Goal: Transaction & Acquisition: Purchase product/service

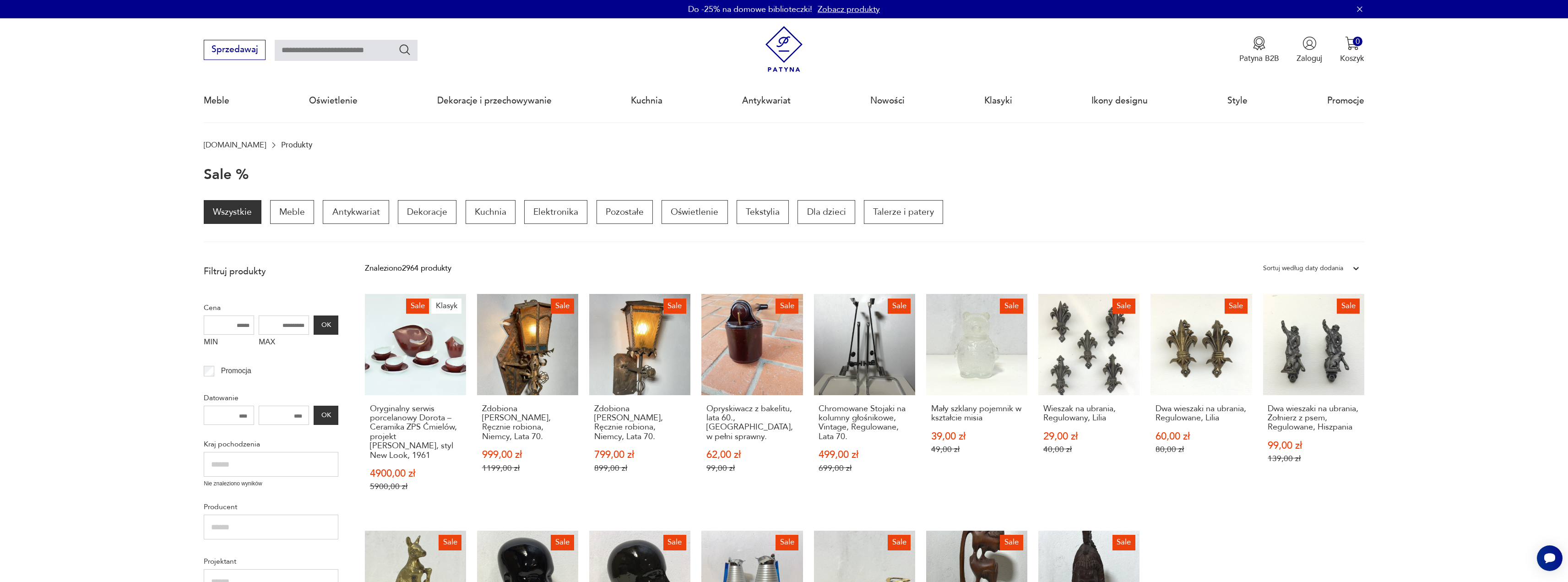
click at [786, 45] on img at bounding box center [784, 50] width 46 height 46
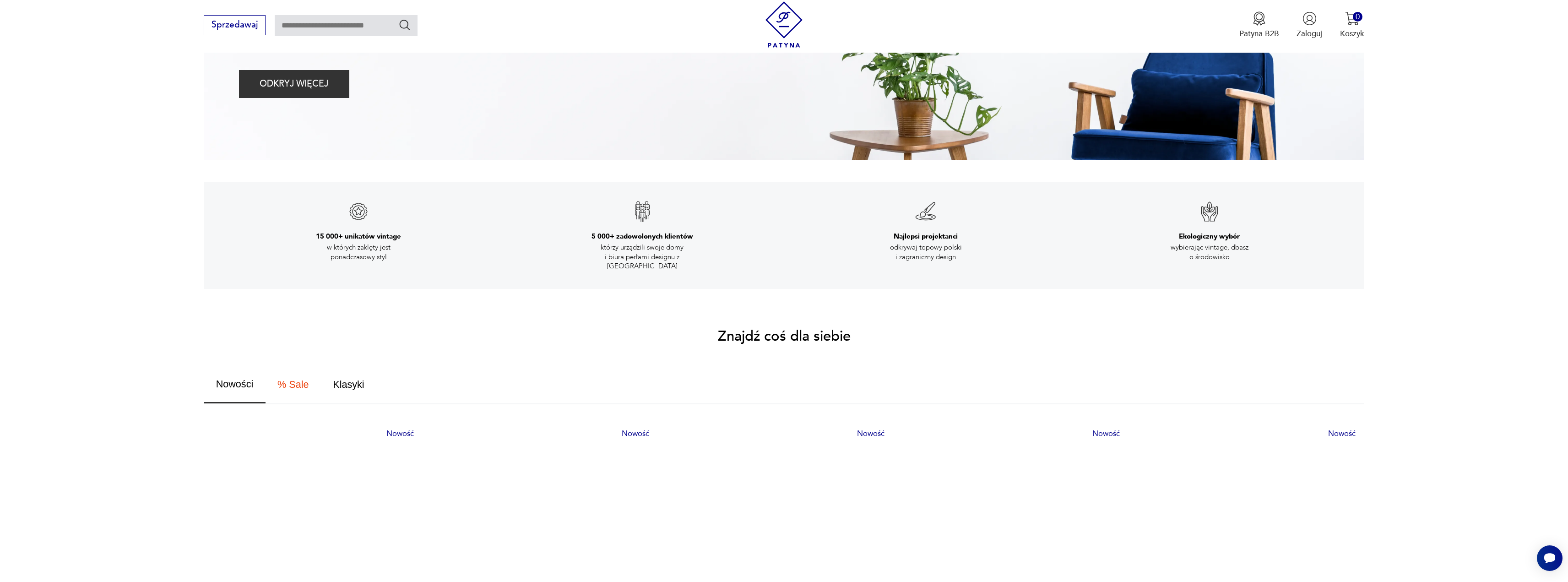
scroll to position [458, 0]
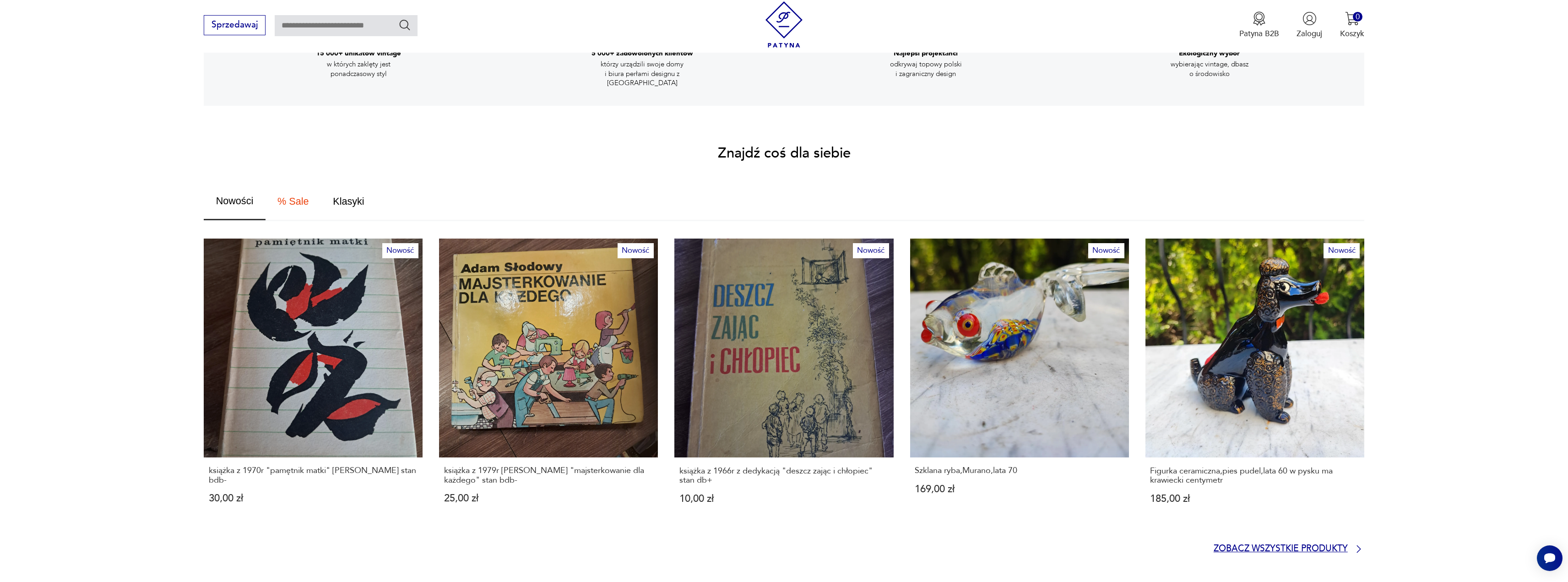
click at [1256, 546] on p "Zobacz wszystkie produkty" at bounding box center [1280, 549] width 134 height 7
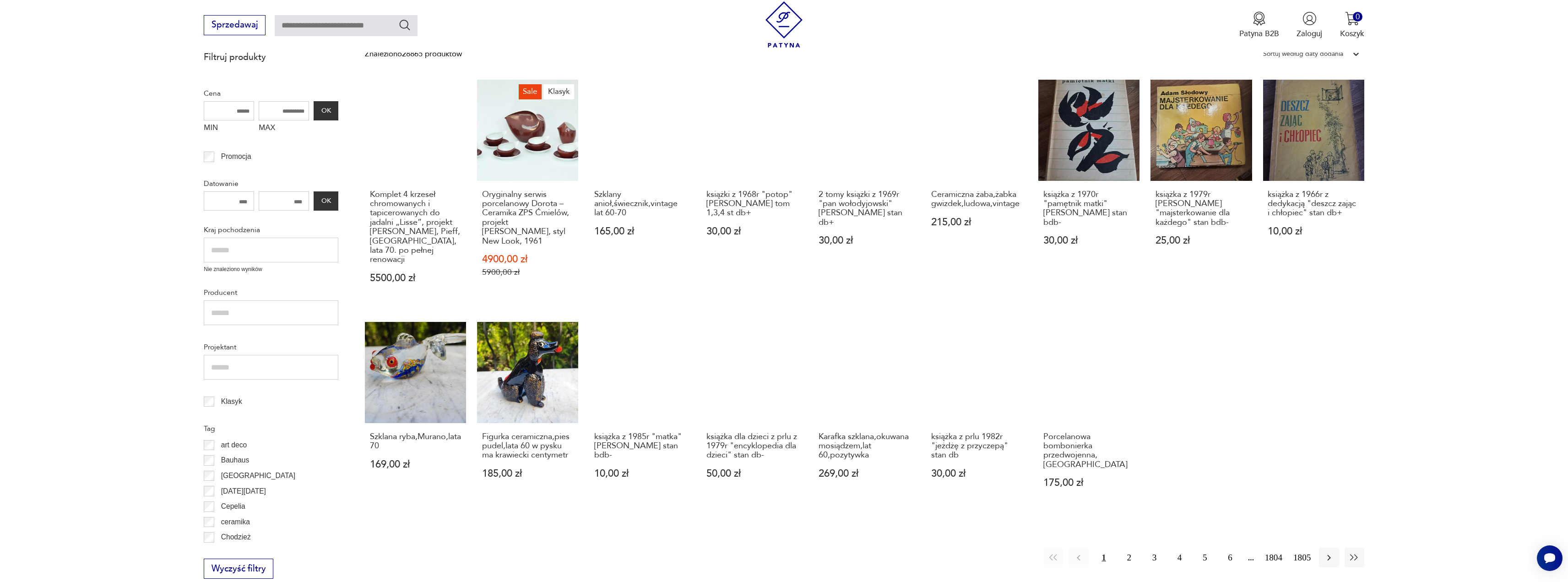
scroll to position [306, 0]
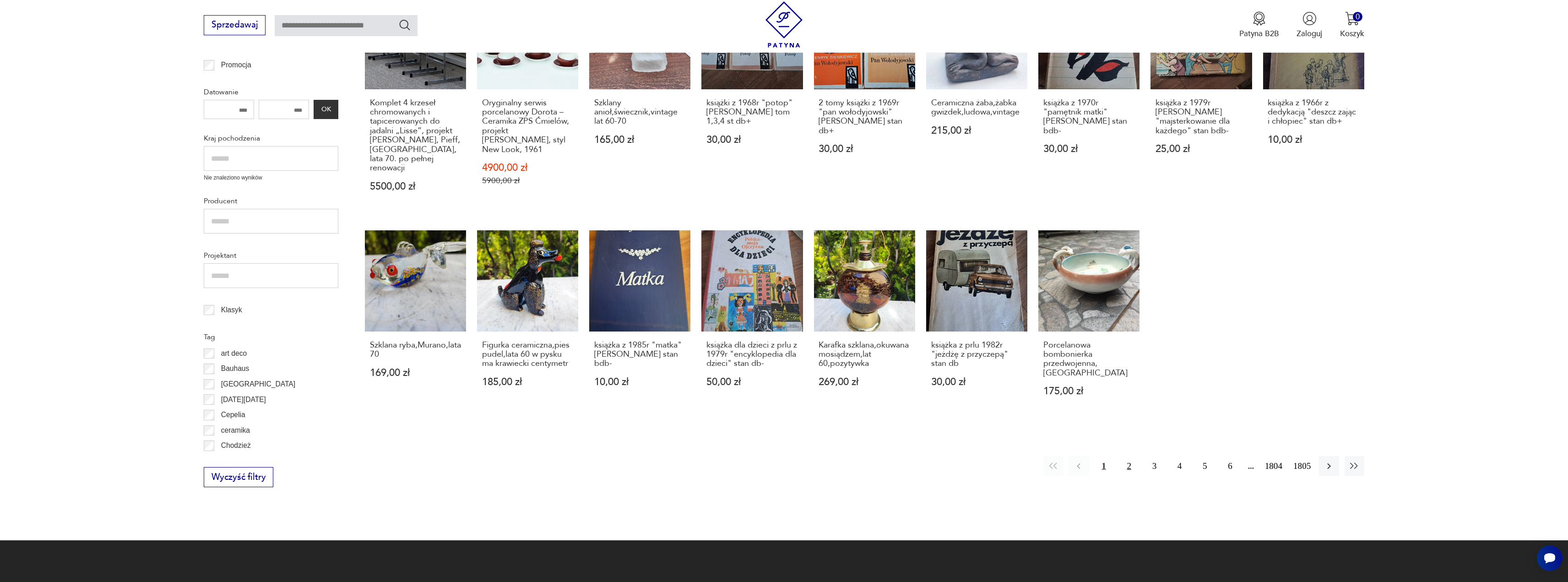
click at [1123, 456] on button "2" at bounding box center [1129, 466] width 20 height 20
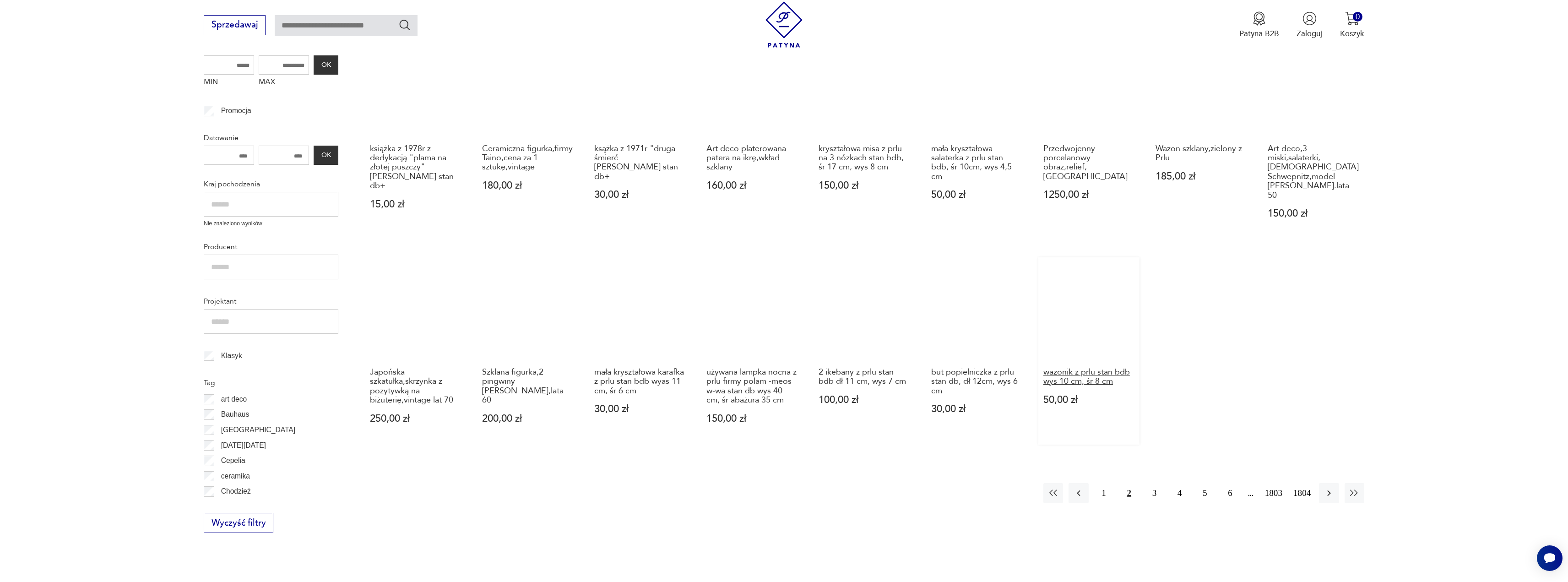
scroll to position [306, 0]
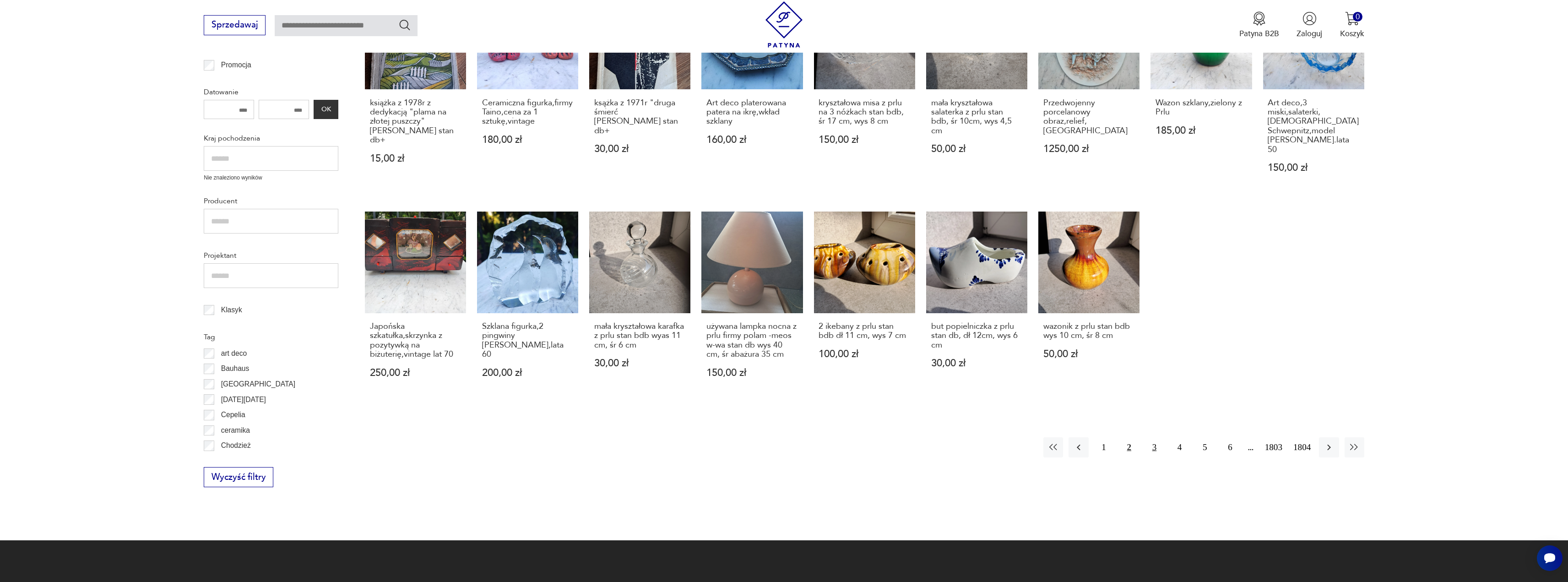
click at [1151, 444] on button "3" at bounding box center [1155, 447] width 20 height 20
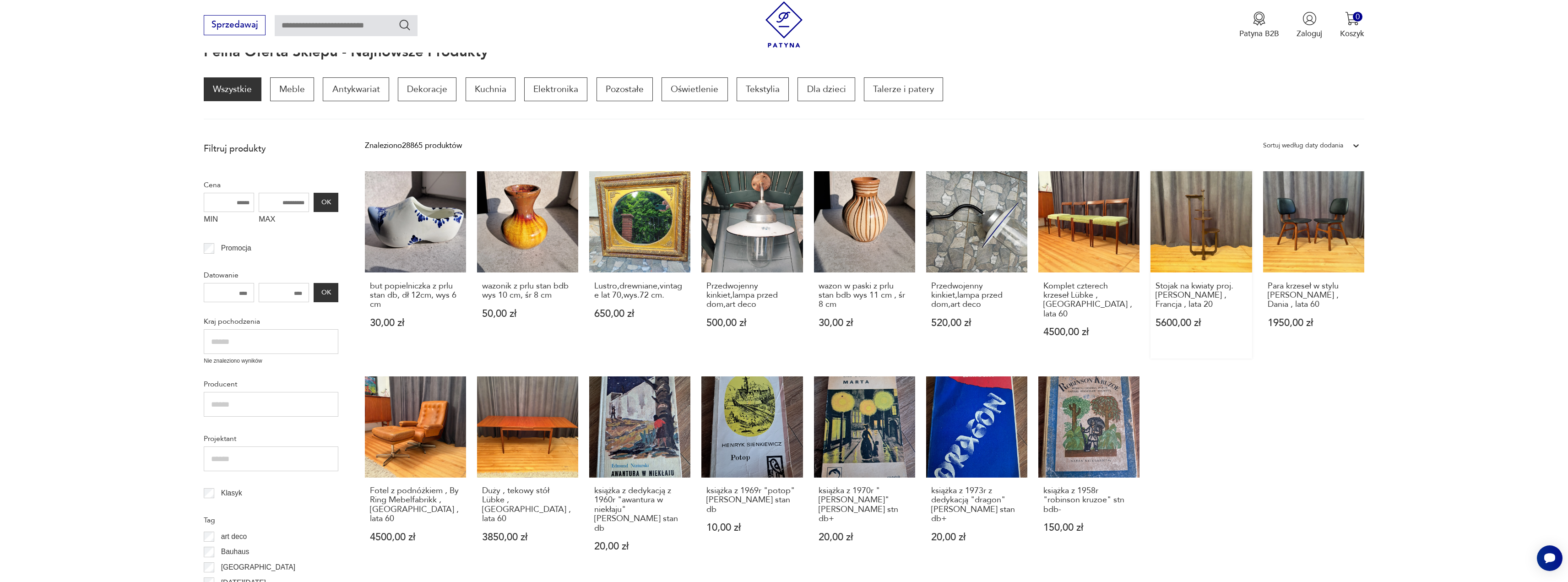
drag, startPoint x: 1187, startPoint y: 243, endPoint x: 1189, endPoint y: 238, distance: 5.4
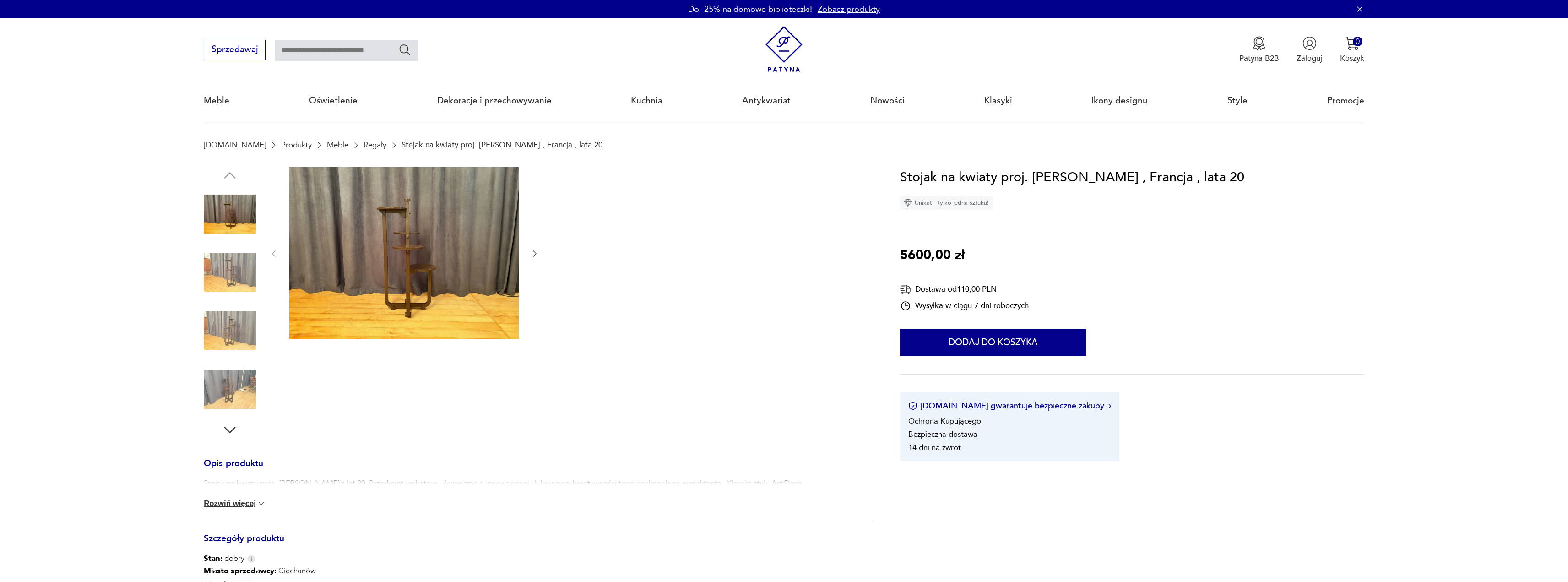
click at [423, 264] on img at bounding box center [404, 253] width 229 height 172
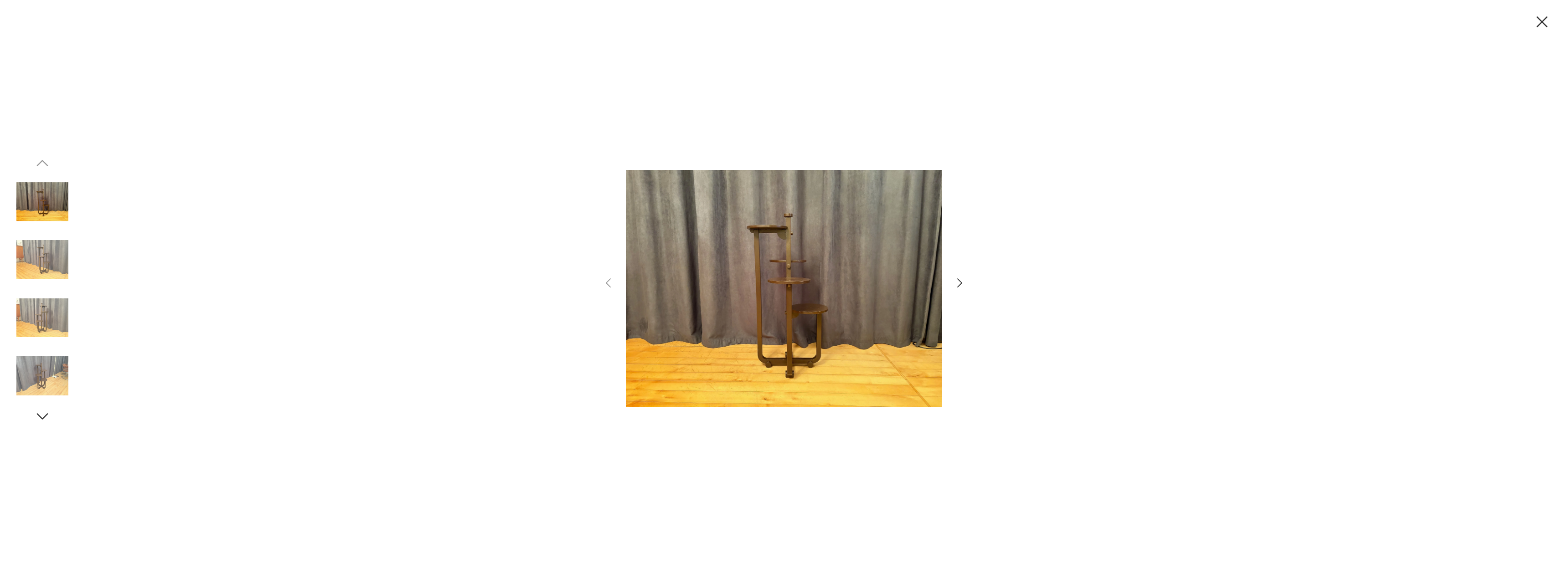
click at [962, 281] on icon "button" at bounding box center [960, 283] width 13 height 13
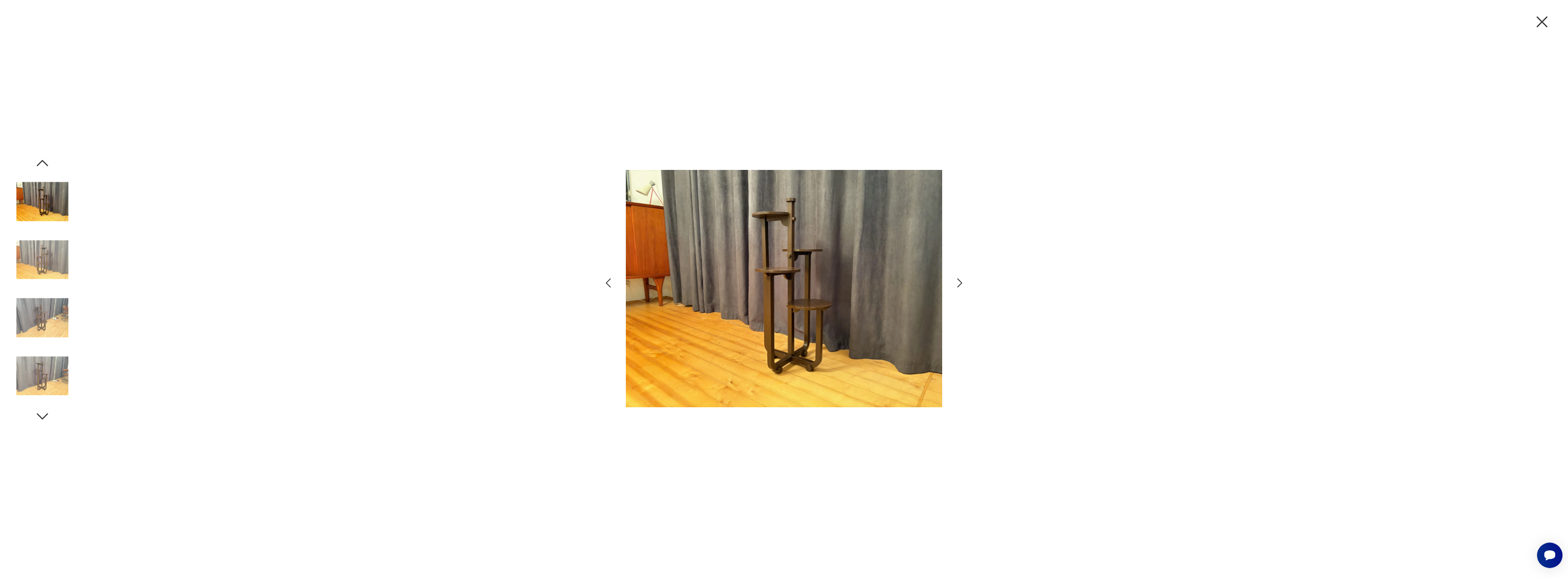
click at [962, 281] on icon "button" at bounding box center [960, 283] width 13 height 13
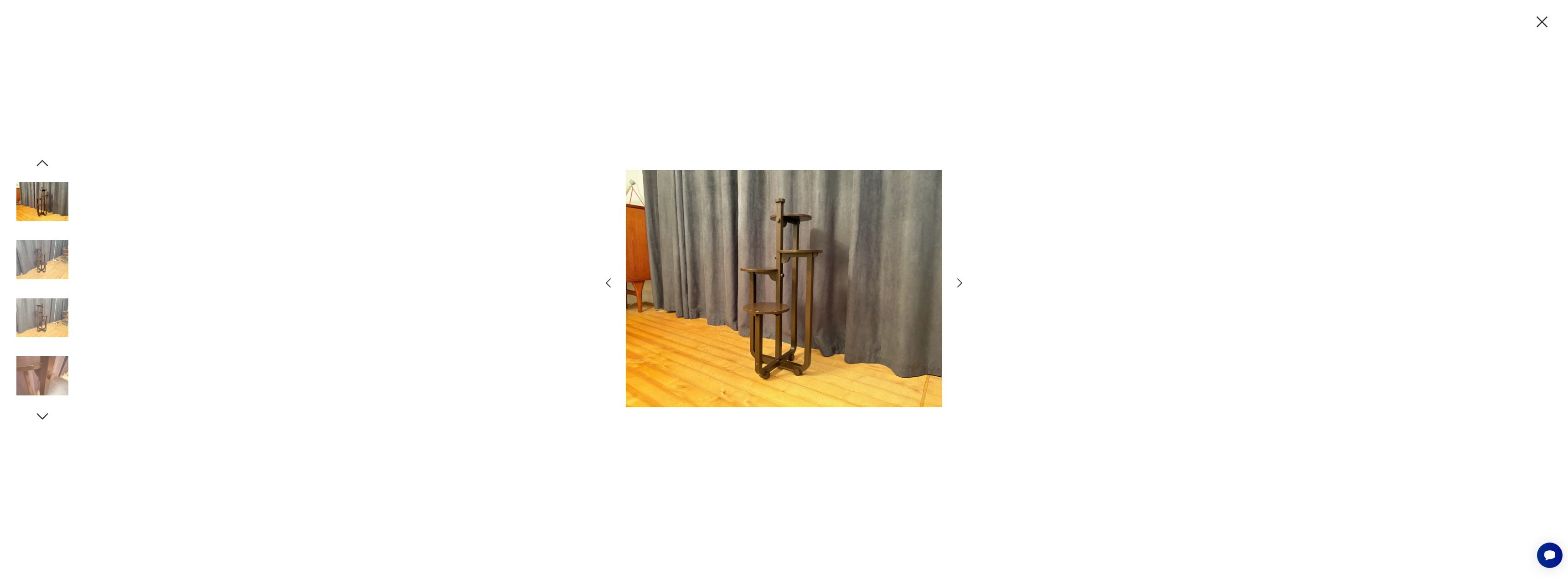
click at [963, 281] on icon "button" at bounding box center [960, 283] width 13 height 13
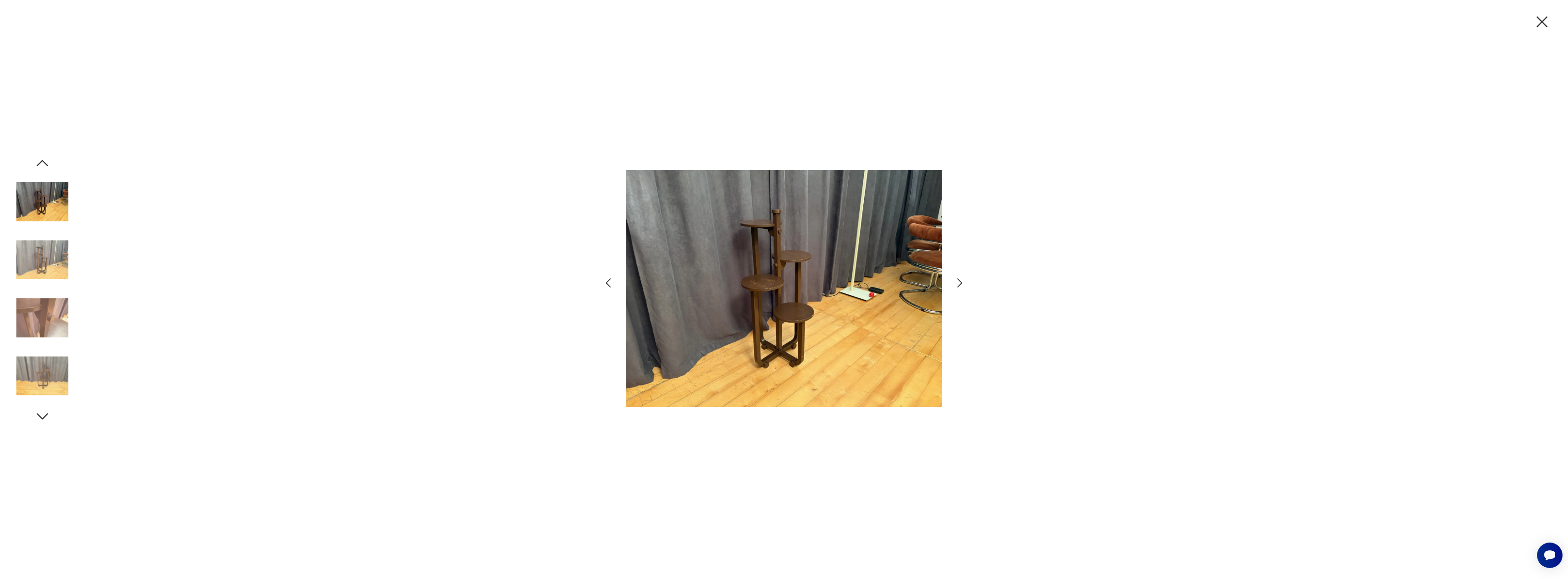
click at [963, 281] on icon "button" at bounding box center [960, 283] width 13 height 13
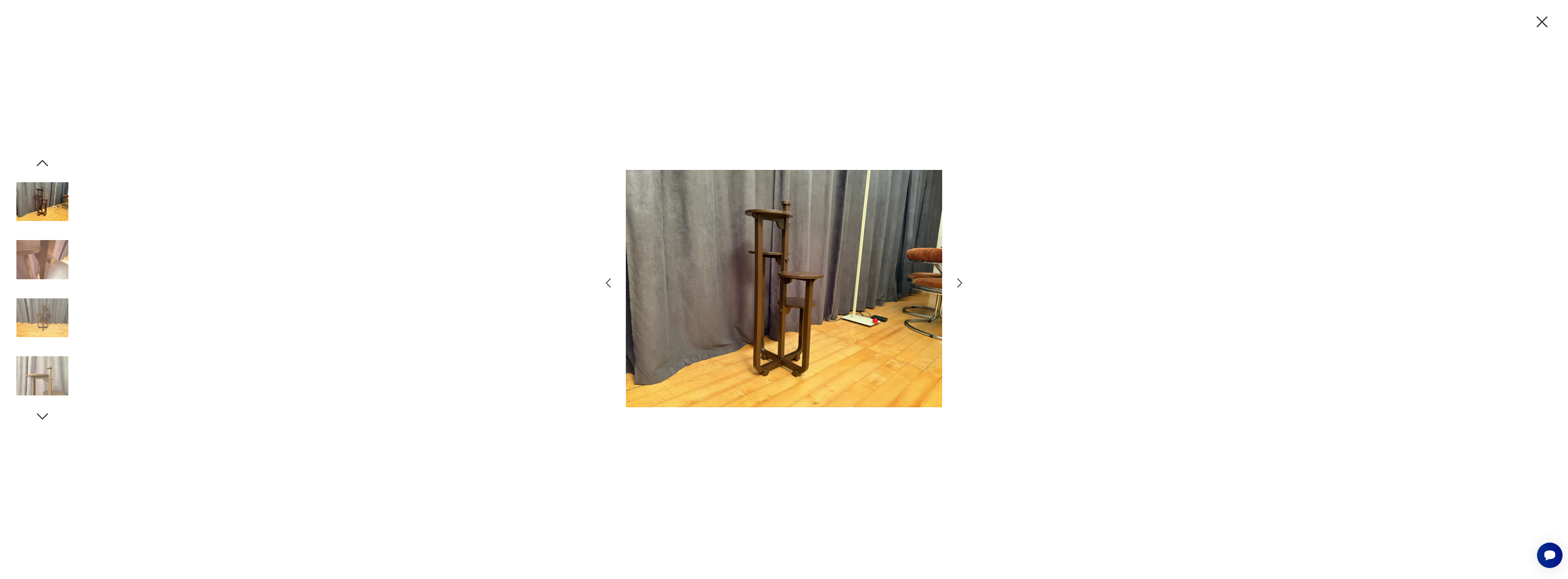
click at [963, 281] on icon "button" at bounding box center [960, 283] width 13 height 13
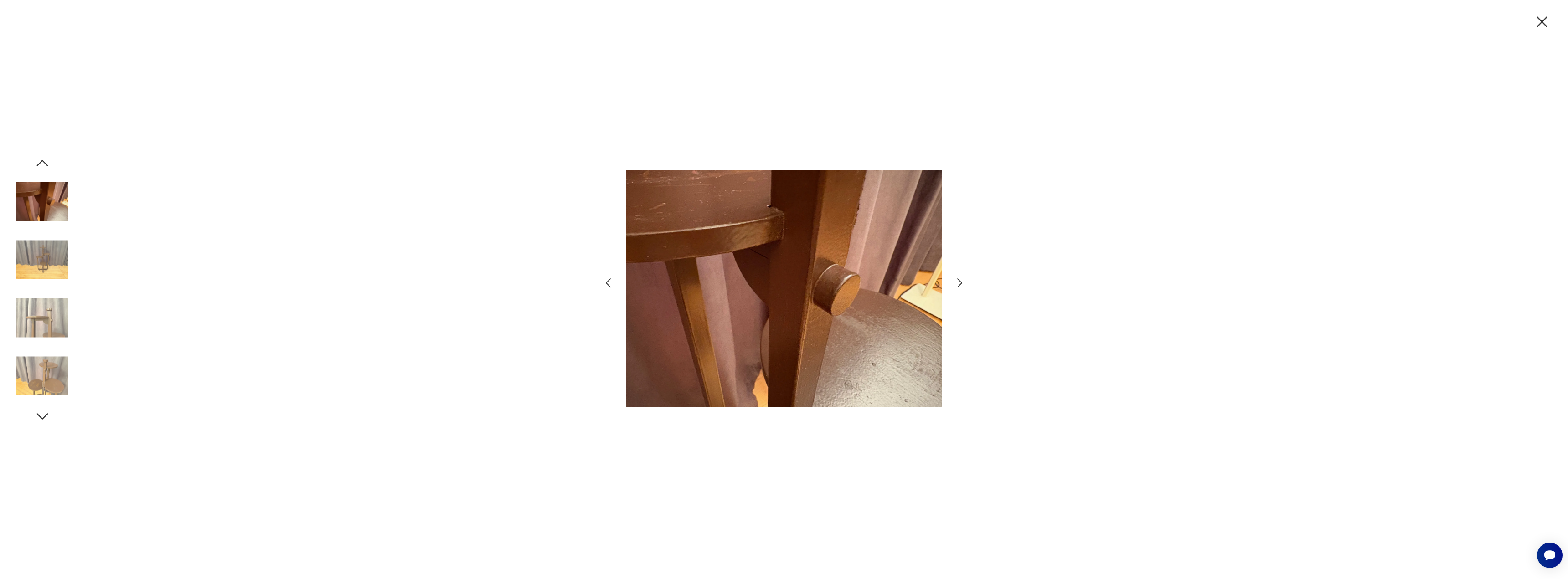
click at [954, 286] on icon "button" at bounding box center [960, 283] width 13 height 13
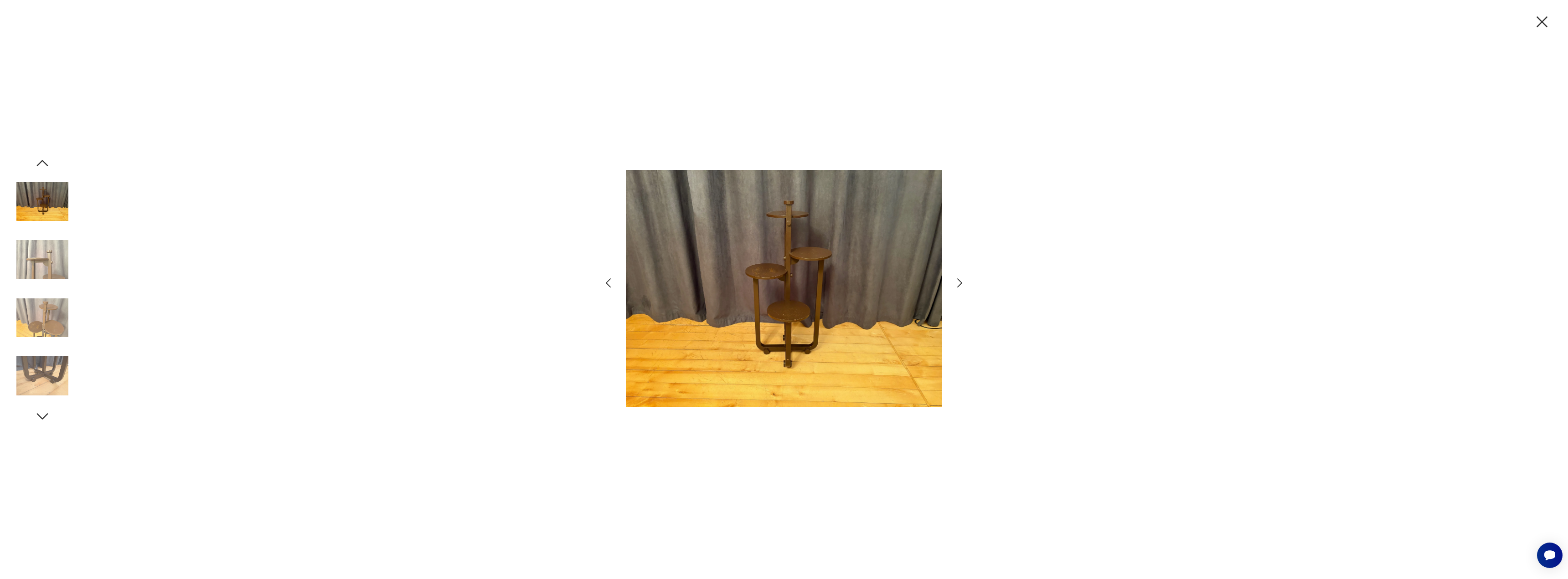
click at [1534, 25] on div at bounding box center [784, 289] width 1568 height 579
click at [1542, 17] on icon "button" at bounding box center [1542, 22] width 19 height 19
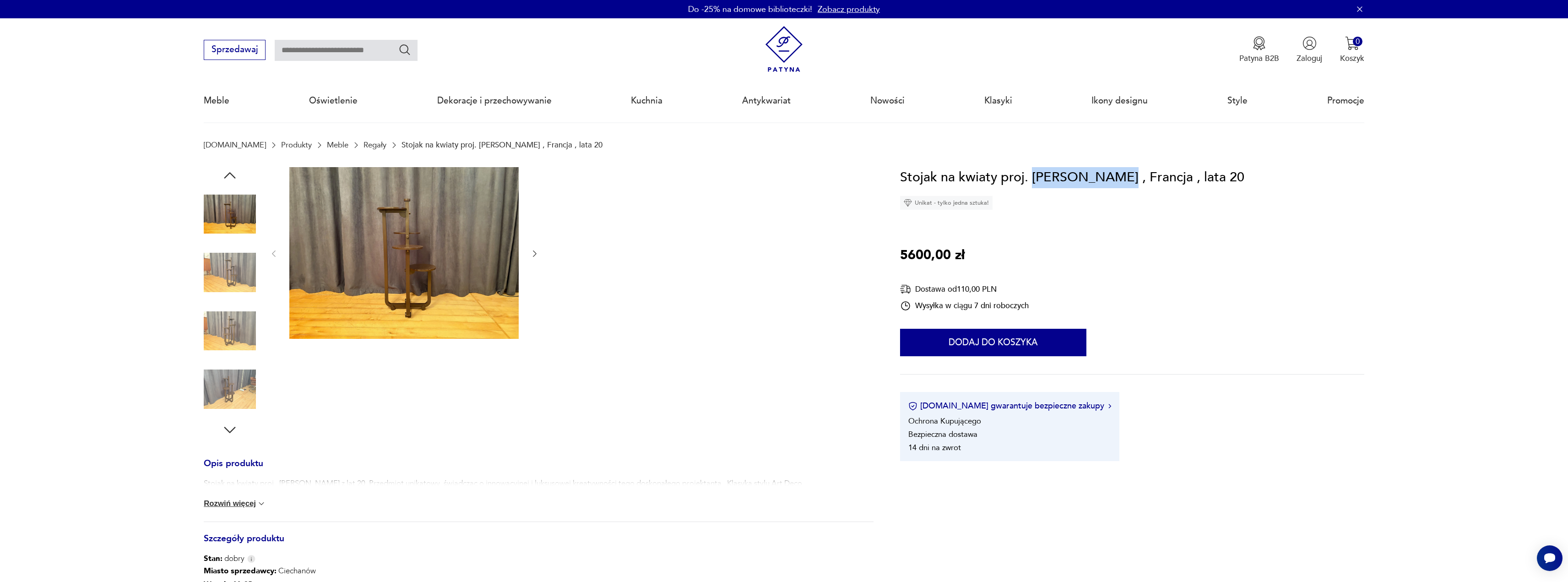
drag, startPoint x: 1110, startPoint y: 180, endPoint x: 1032, endPoint y: 186, distance: 78.2
click at [1032, 186] on h1 "Stojak na kwiaty proj. [PERSON_NAME] , Francja , lata 20" at bounding box center [1072, 178] width 344 height 21
copy h1 "[PERSON_NAME]"
drag, startPoint x: 524, startPoint y: 212, endPoint x: 525, endPoint y: 195, distance: 17.0
